Goal: Information Seeking & Learning: Learn about a topic

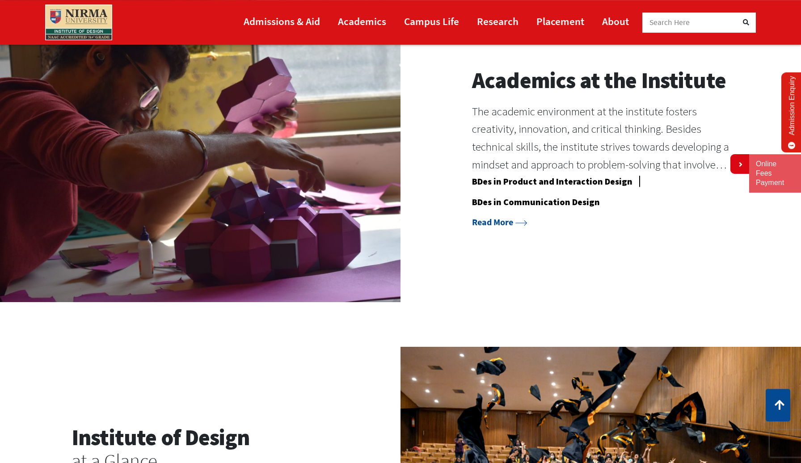
scroll to position [899, 0]
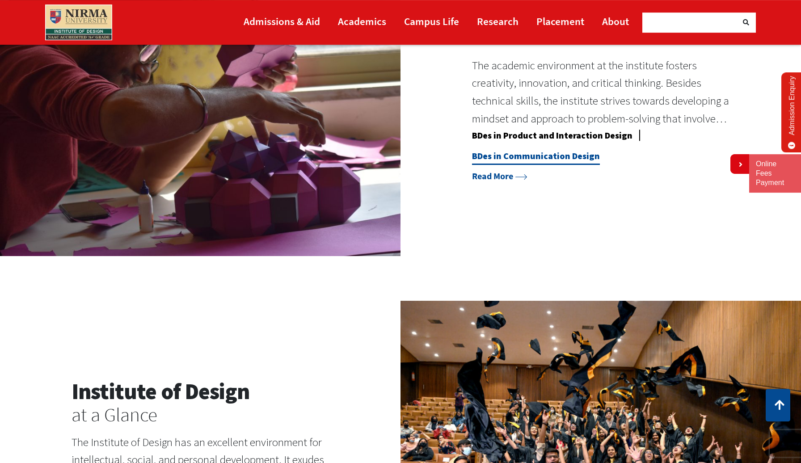
click at [533, 157] on link "BDes in Communication Design" at bounding box center [536, 157] width 128 height 15
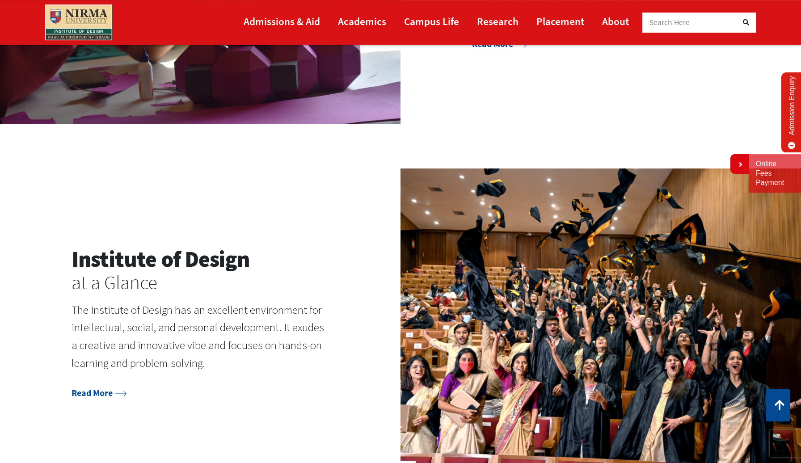
scroll to position [1081, 0]
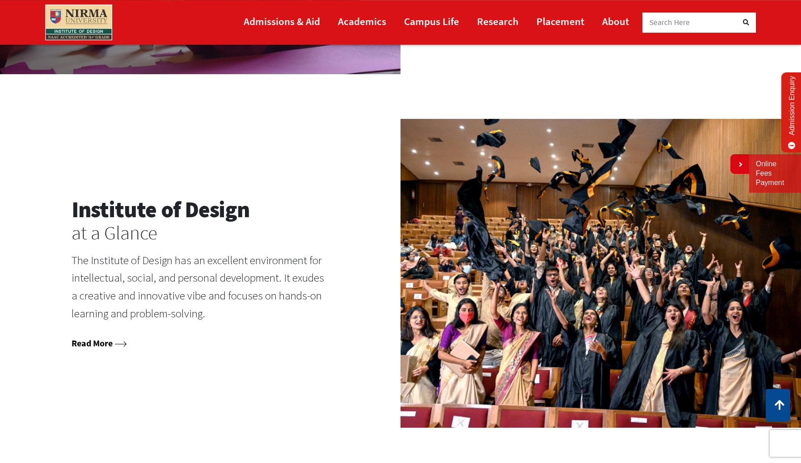
click at [113, 338] on link "Read More" at bounding box center [98, 342] width 55 height 11
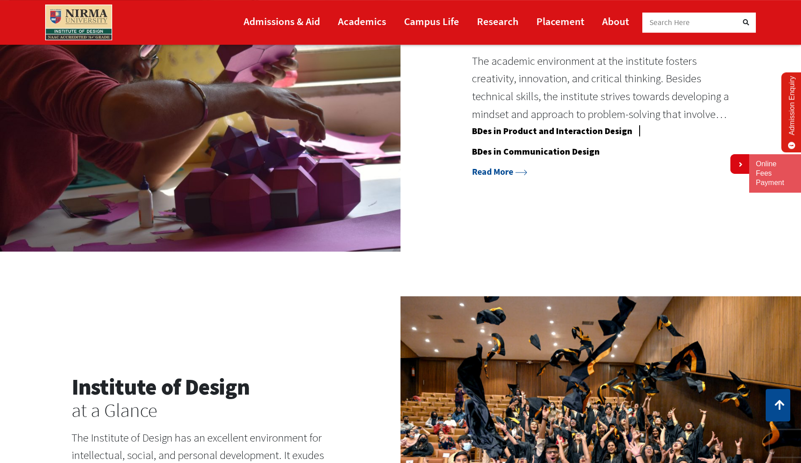
scroll to position [828, 0]
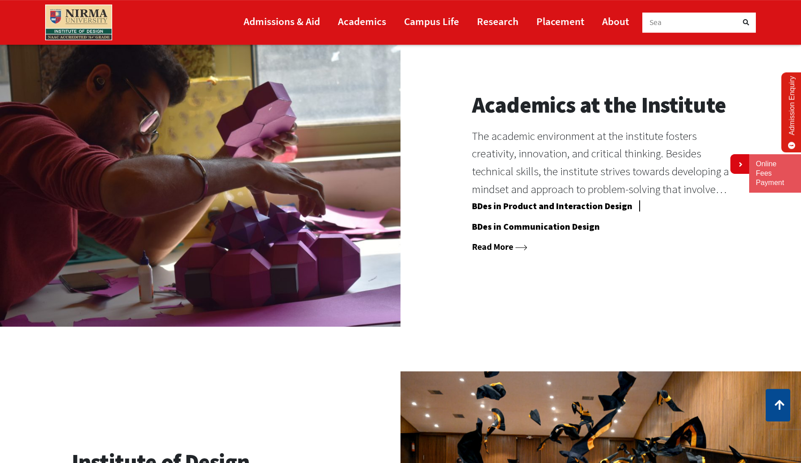
click at [495, 244] on link "Read More" at bounding box center [499, 246] width 55 height 11
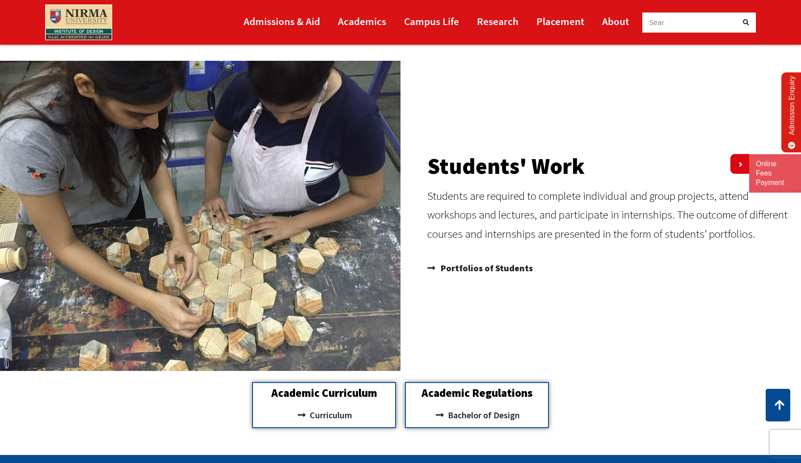
scroll to position [946, 0]
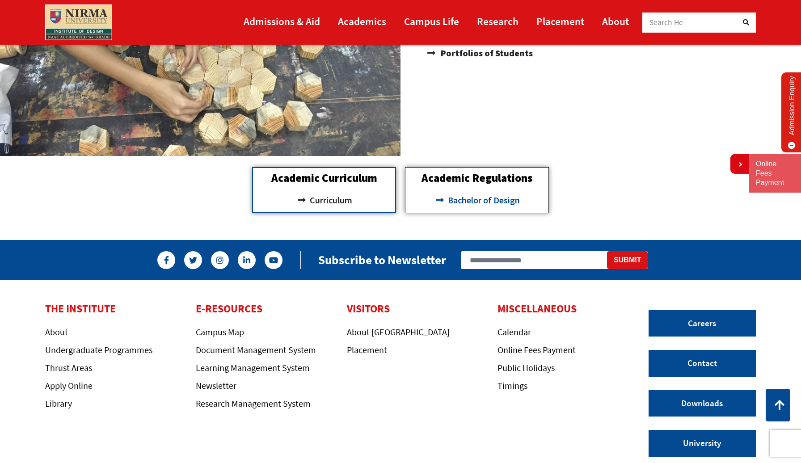
click at [467, 202] on span "Bachelor of Design" at bounding box center [482, 200] width 74 height 15
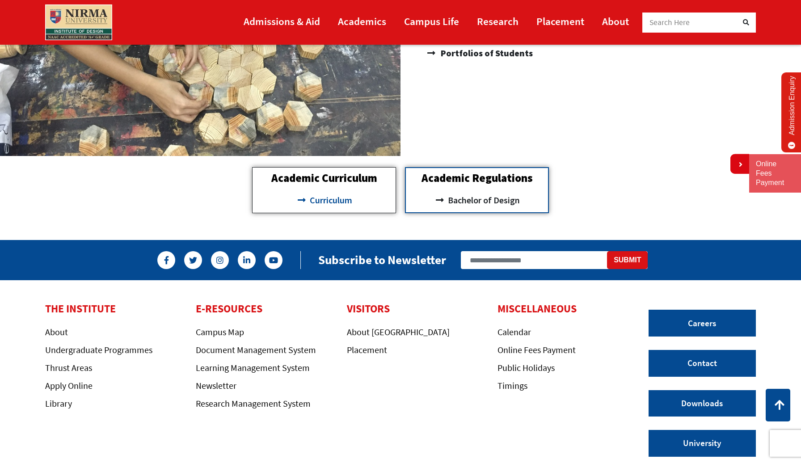
click at [324, 202] on span "Curriculum" at bounding box center [329, 200] width 45 height 15
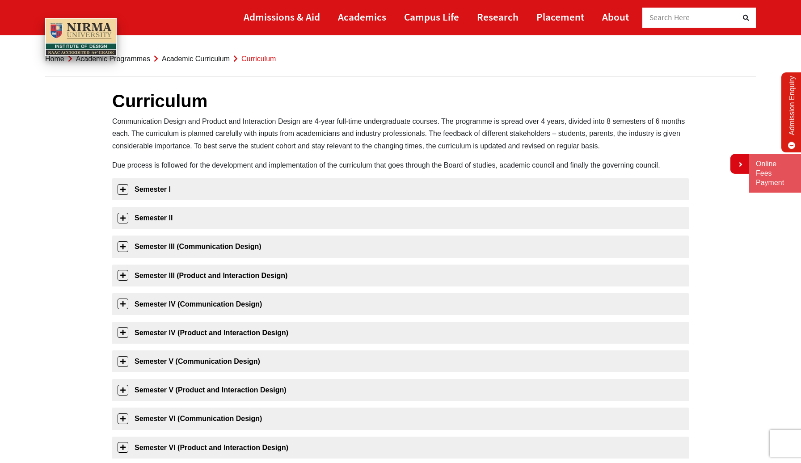
scroll to position [18, 0]
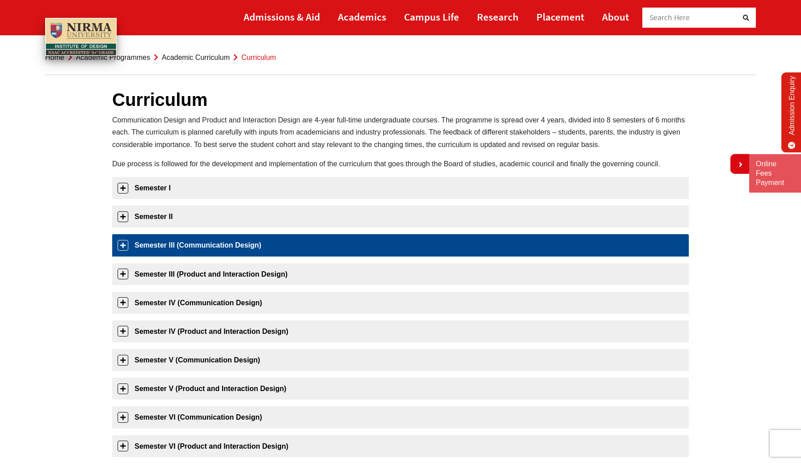
click at [186, 245] on link "Semester III (Communication Design)" at bounding box center [400, 245] width 576 height 22
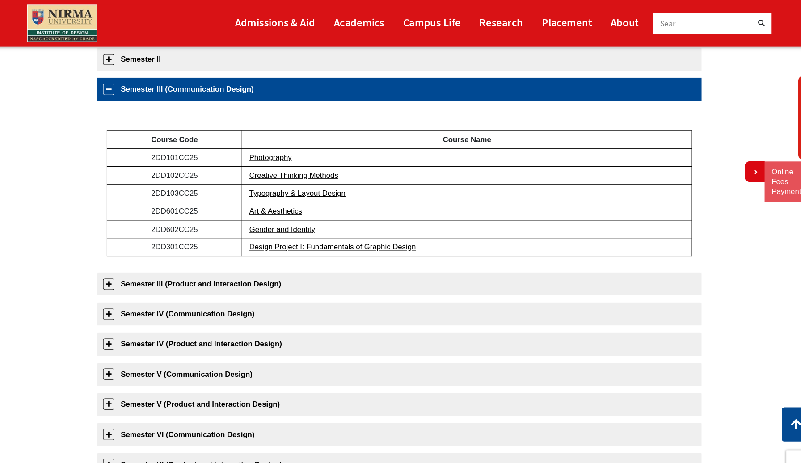
scroll to position [177, 0]
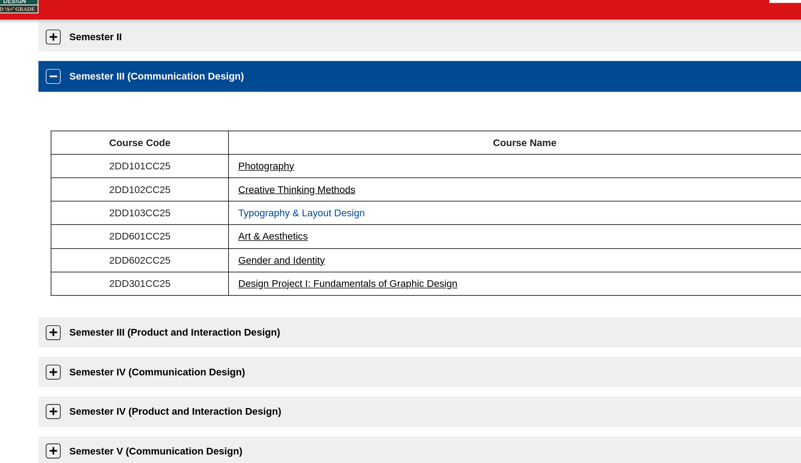
click at [302, 185] on link "Typography & Layout Design" at bounding box center [303, 185] width 92 height 8
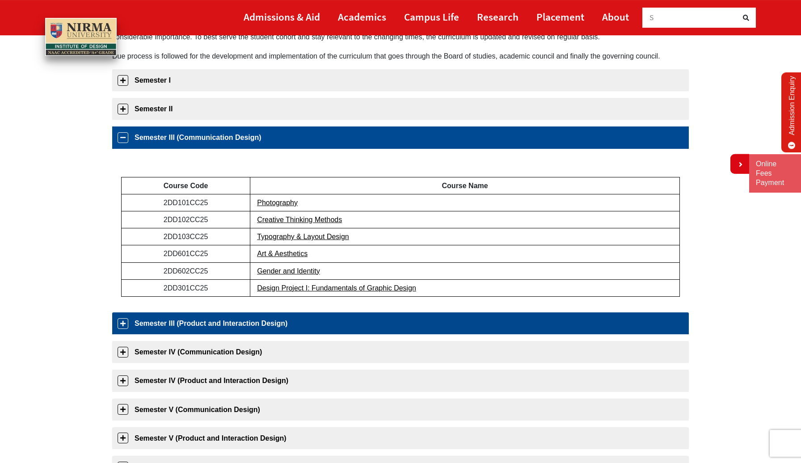
click at [264, 318] on link "Semester III (Product and Interaction Design)" at bounding box center [400, 323] width 576 height 22
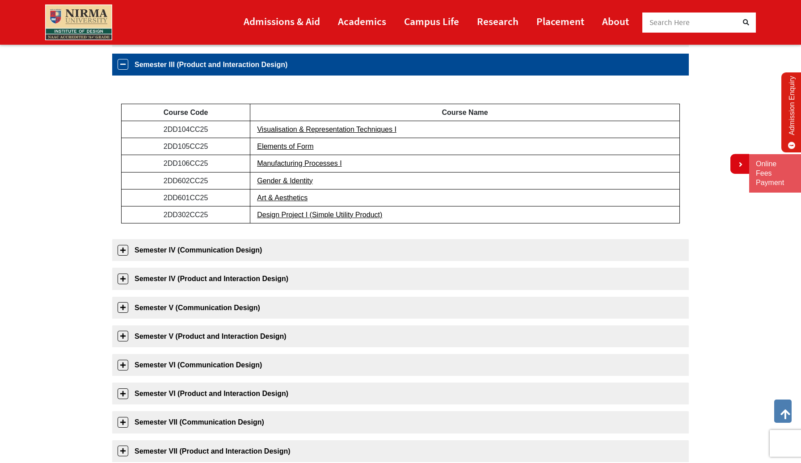
scroll to position [228, 0]
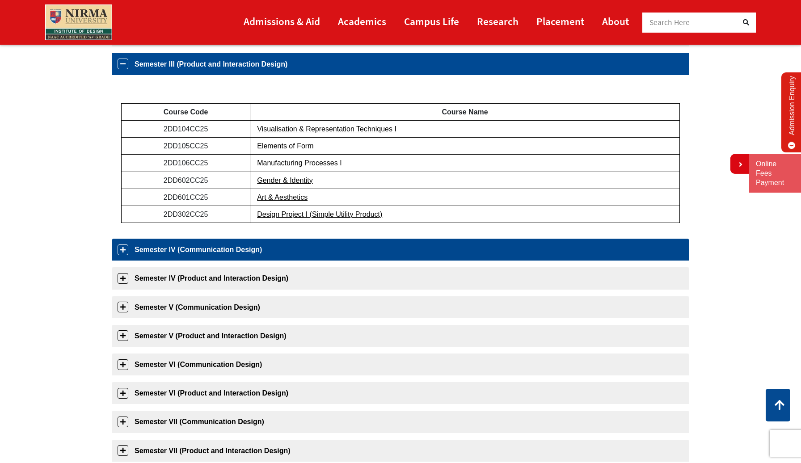
click at [242, 249] on link "Semester IV (Communication Design)" at bounding box center [400, 250] width 576 height 22
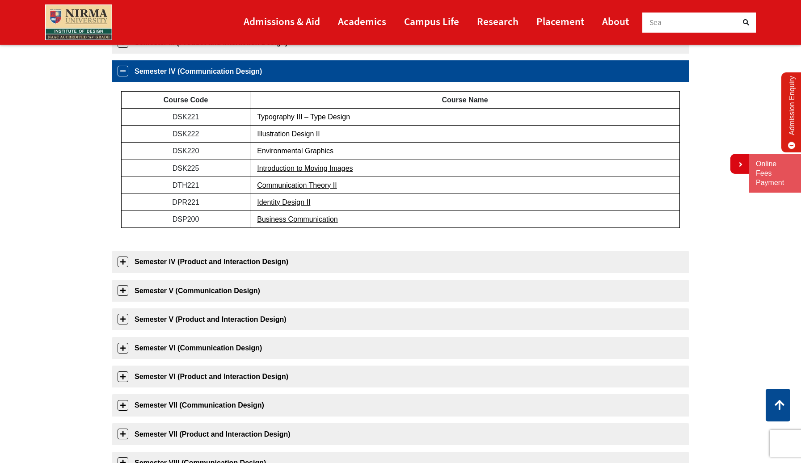
scroll to position [256, 0]
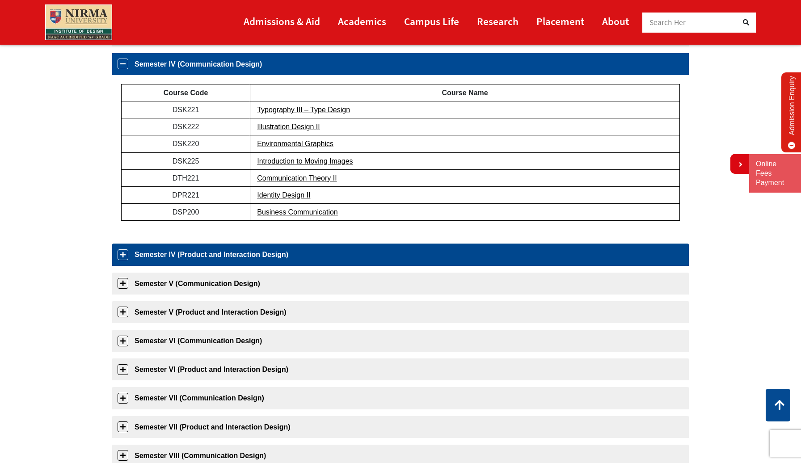
click at [242, 254] on link "Semester IV (Product and Interaction Design)" at bounding box center [400, 254] width 576 height 22
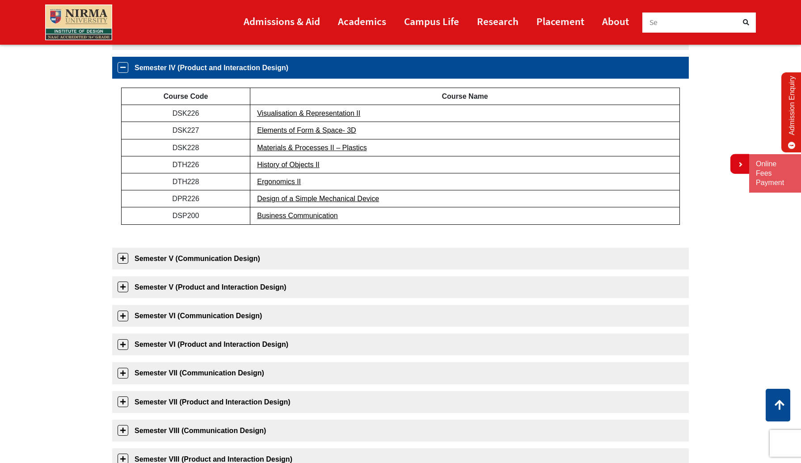
scroll to position [285, 0]
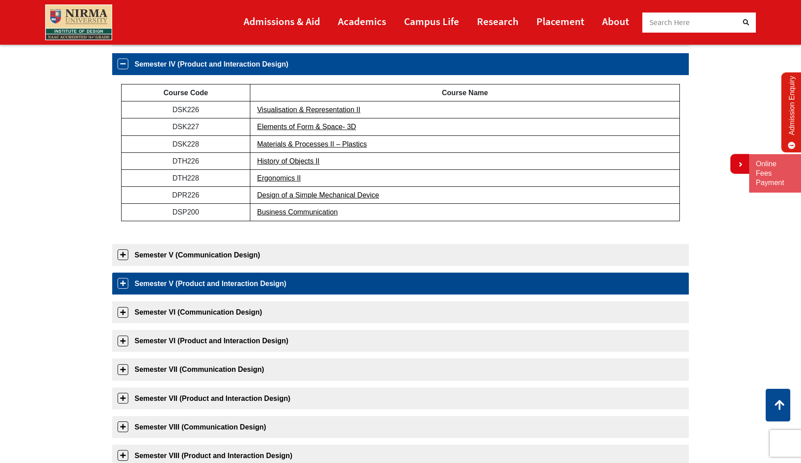
click at [260, 281] on link "Semester V (Product and Interaction Design)" at bounding box center [400, 284] width 576 height 22
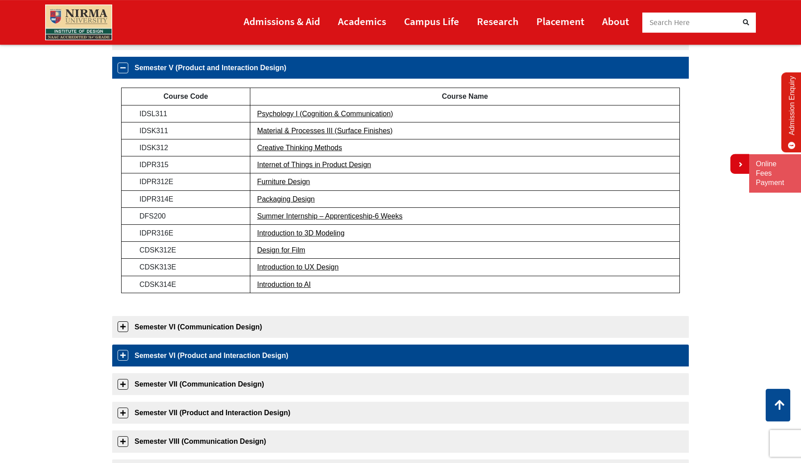
scroll to position [341, 0]
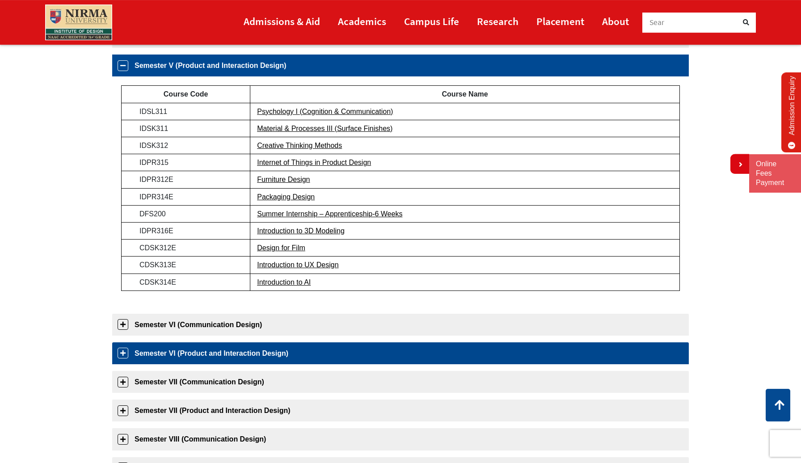
click at [267, 356] on link "Semester VI (Product and Interaction Design)" at bounding box center [400, 353] width 576 height 22
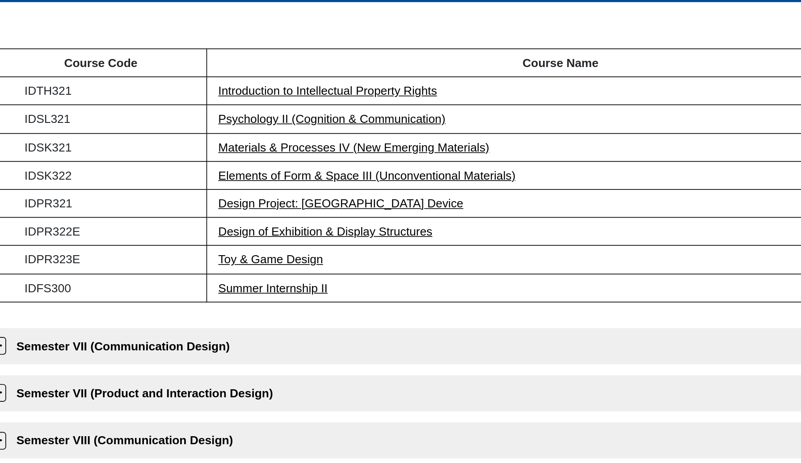
scroll to position [389, 0]
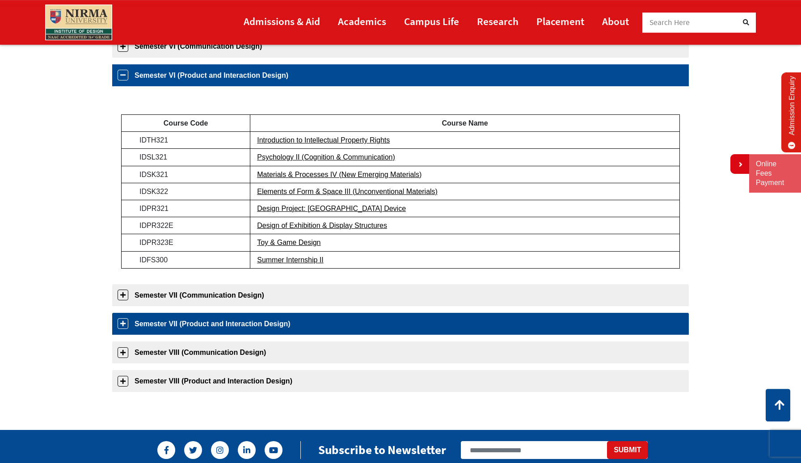
click at [172, 322] on link "Semester VII (Product and Interaction Design)" at bounding box center [400, 324] width 576 height 22
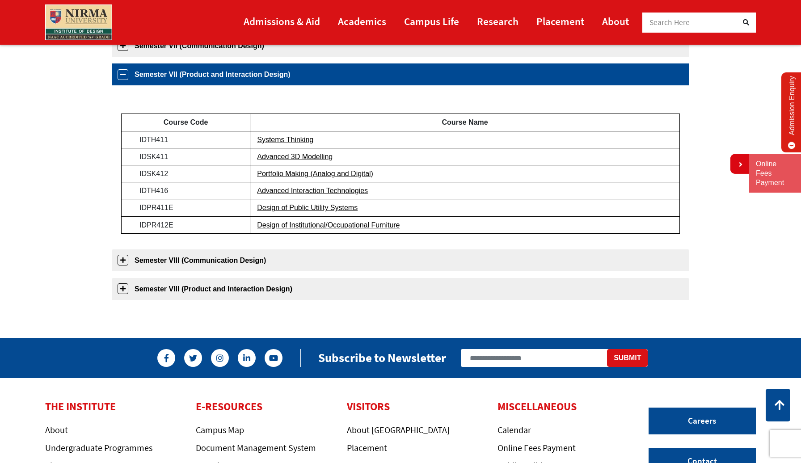
scroll to position [440, 0]
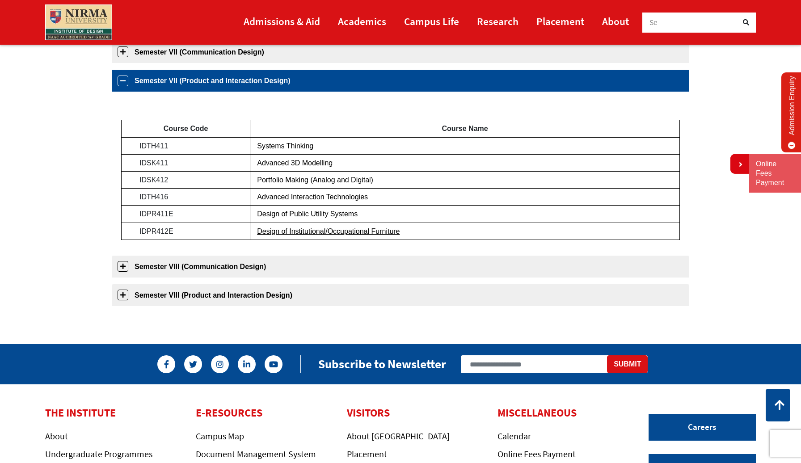
click at [124, 82] on link "Semester VII (Product and Interaction Design)" at bounding box center [400, 81] width 576 height 22
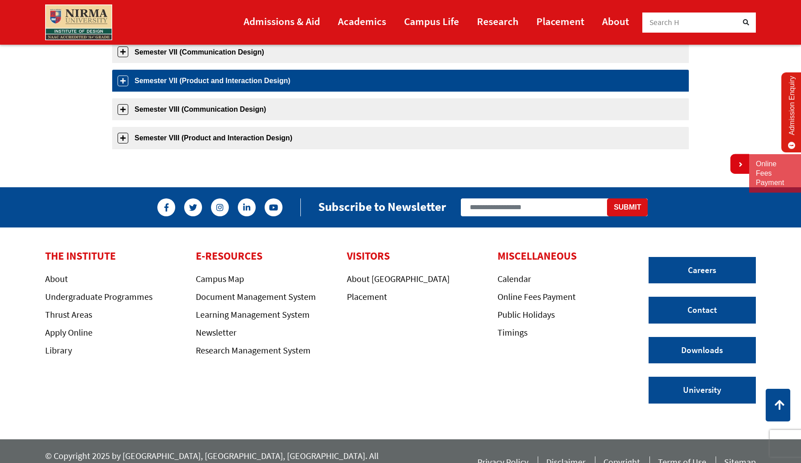
click at [124, 82] on link "Semester VII (Product and Interaction Design)" at bounding box center [400, 81] width 576 height 22
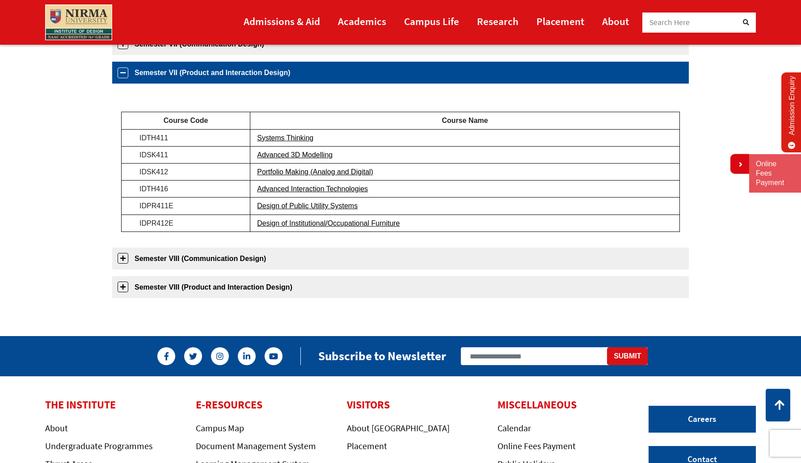
scroll to position [457, 0]
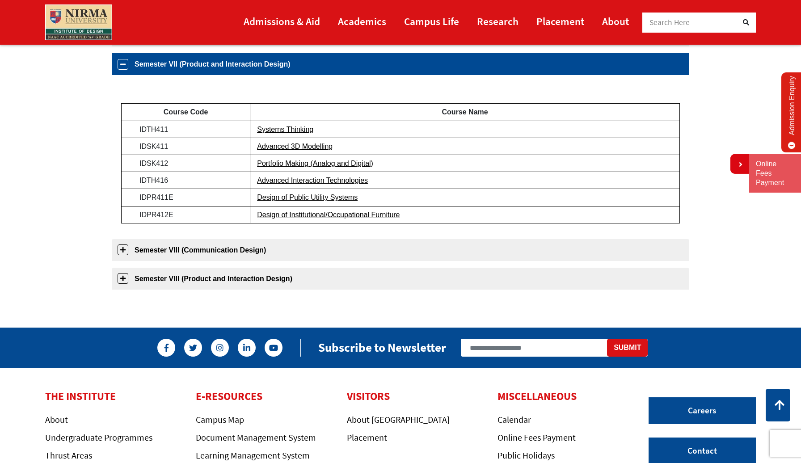
click at [123, 68] on link "Semester VII (Product and Interaction Design)" at bounding box center [400, 64] width 576 height 22
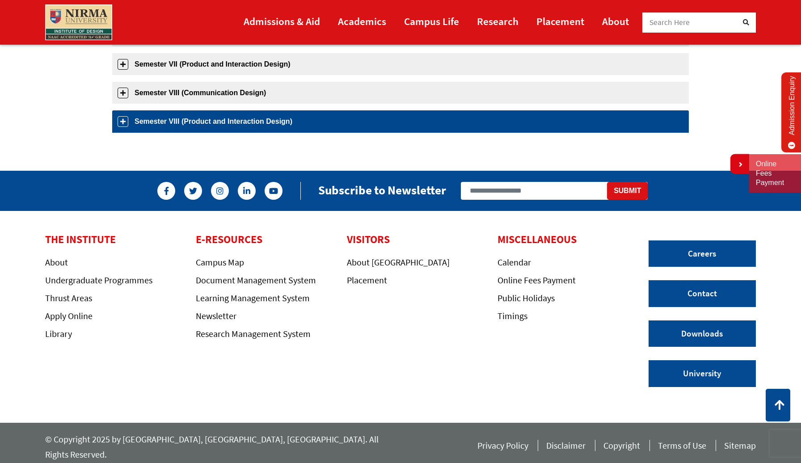
scroll to position [453, 0]
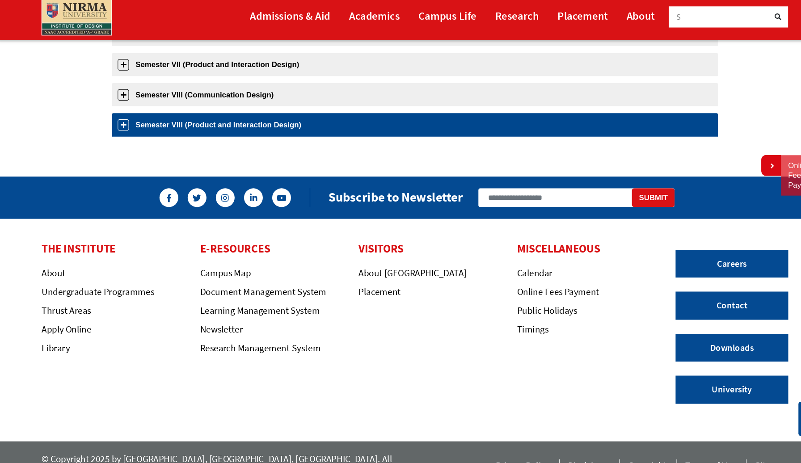
click at [122, 128] on link "Semester VIII (Product and Interaction Design)" at bounding box center [400, 125] width 576 height 22
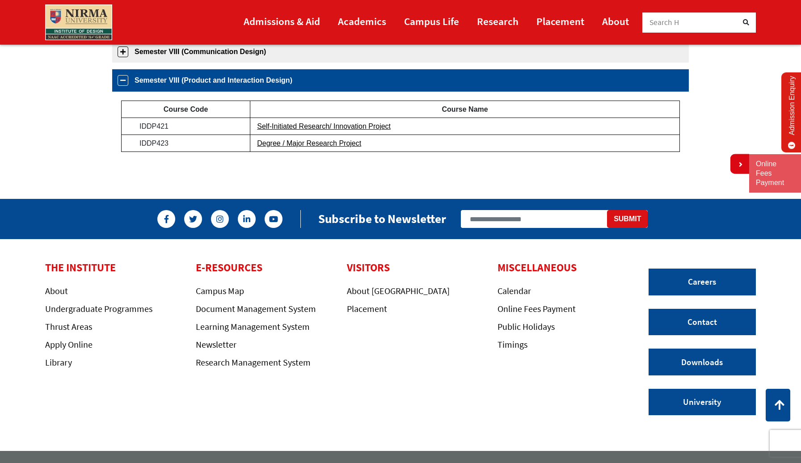
scroll to position [515, 0]
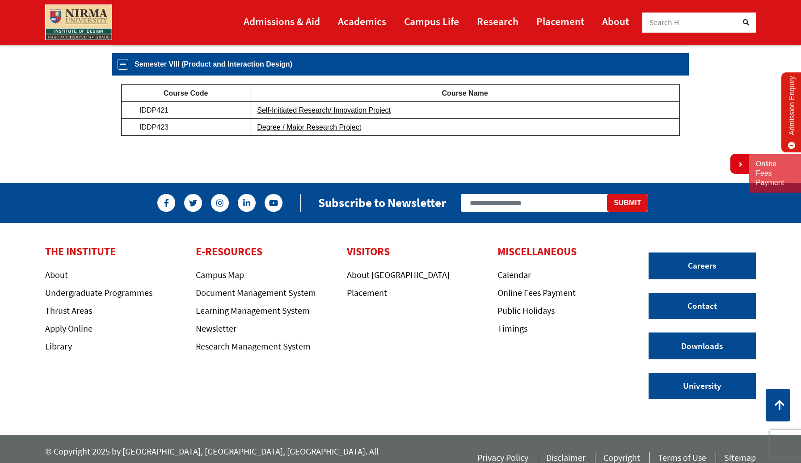
click at [121, 129] on table "Course Code Course Name IDDP421 Self-Initiated Research/ Innovation Project IDD…" at bounding box center [400, 110] width 558 height 52
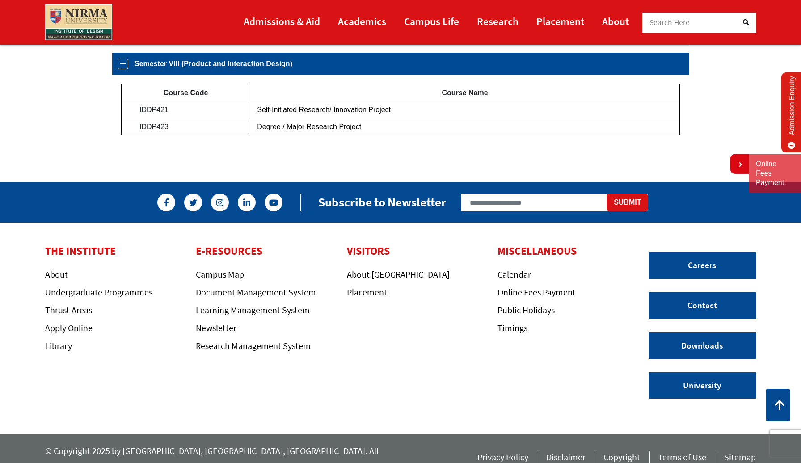
click at [125, 70] on link "Semester VIII (Product and Interaction Design)" at bounding box center [400, 64] width 576 height 22
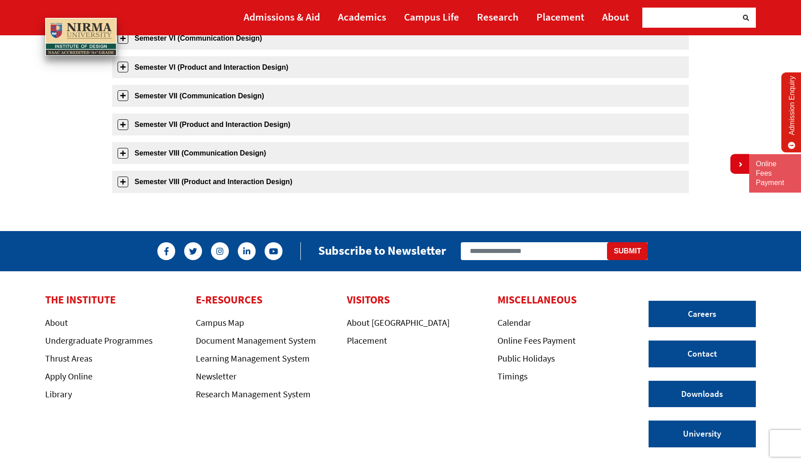
scroll to position [453, 0]
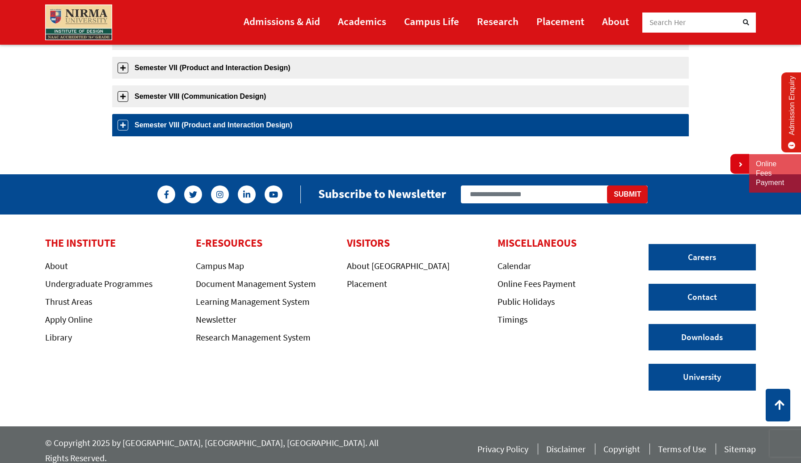
click at [125, 122] on link "Semester VIII (Product and Interaction Design)" at bounding box center [400, 125] width 576 height 22
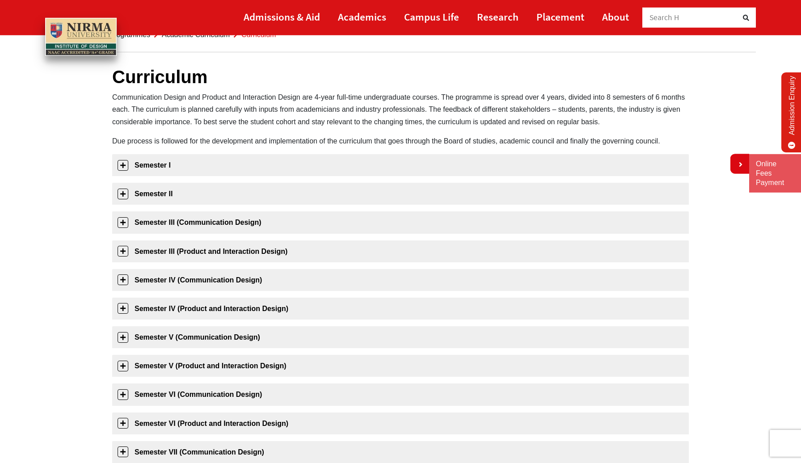
scroll to position [46, 0]
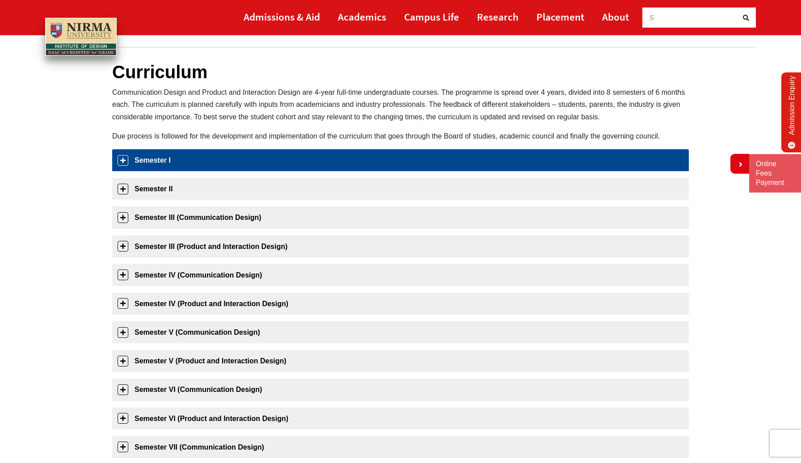
click at [128, 165] on link "Semester I" at bounding box center [400, 160] width 576 height 22
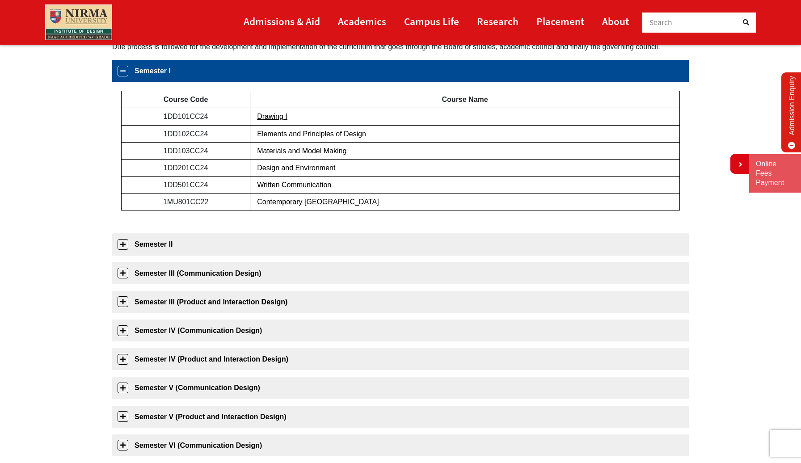
scroll to position [142, 0]
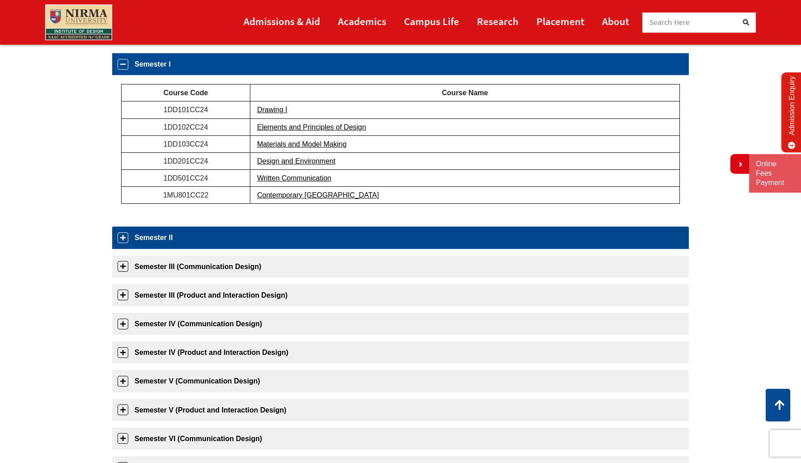
click at [130, 240] on link "Semester II" at bounding box center [400, 237] width 576 height 22
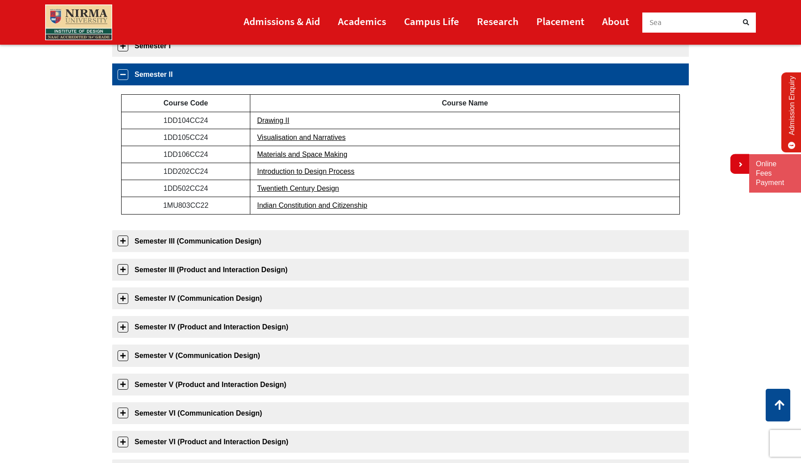
scroll to position [171, 0]
